Goal: Information Seeking & Learning: Learn about a topic

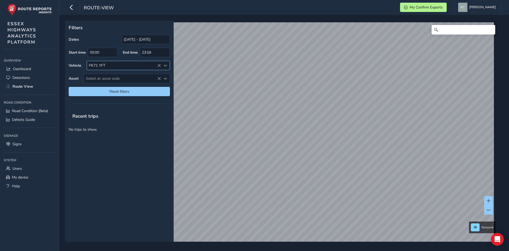
click at [160, 66] on icon at bounding box center [159, 66] width 4 height 4
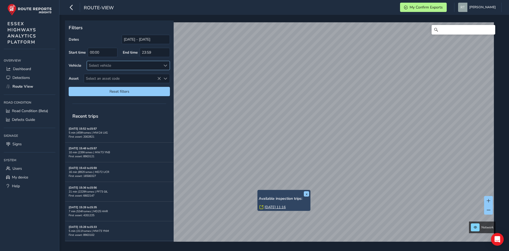
click at [278, 207] on link "[DATE] 11:16" at bounding box center [275, 206] width 21 height 5
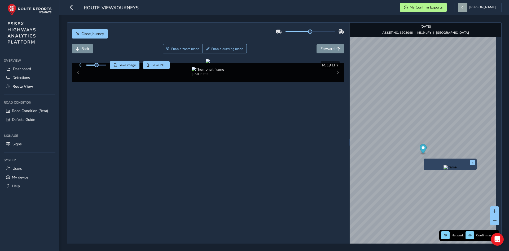
click at [443, 169] on img "Preview frame" at bounding box center [449, 167] width 13 height 4
click at [463, 156] on img "Preview frame" at bounding box center [463, 154] width 13 height 4
